Goal: Find specific page/section: Find specific page/section

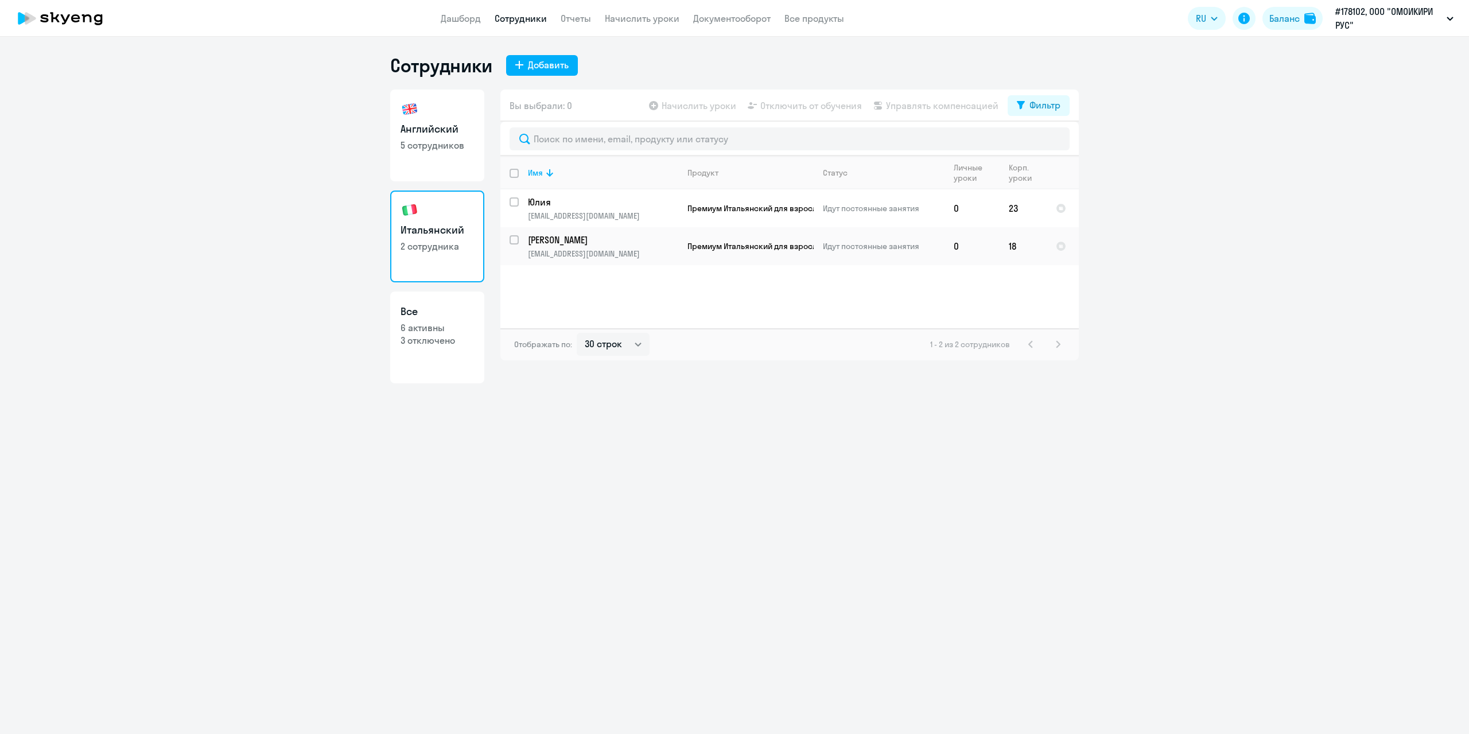
select select "30"
click at [433, 149] on p "5 сотрудников" at bounding box center [436, 145] width 73 height 13
select select "30"
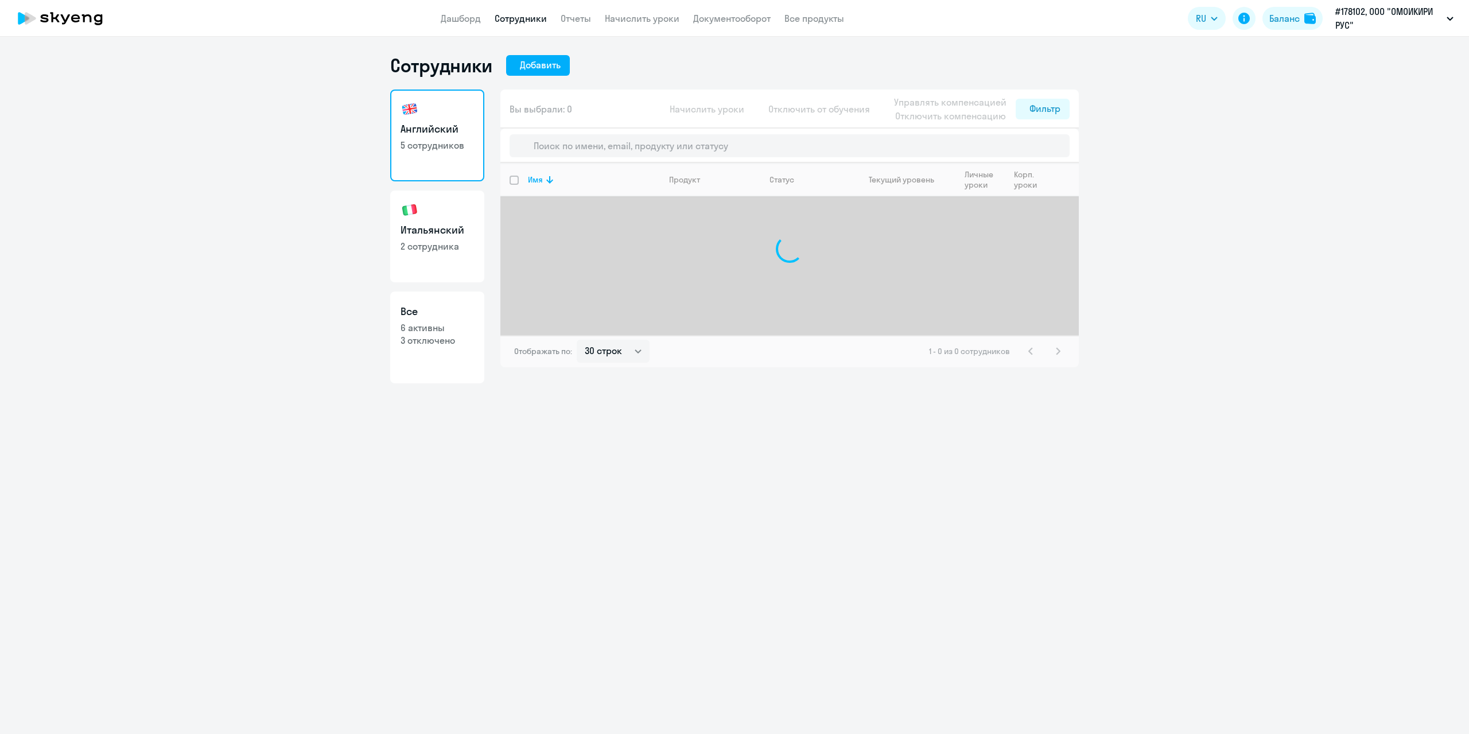
select select "30"
